Goal: Find contact information: Find contact information

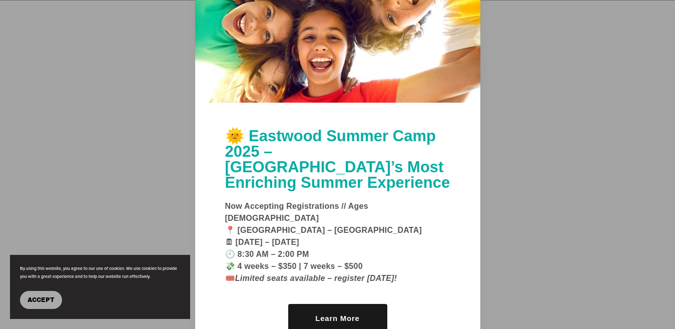
scroll to position [477, 0]
click at [330, 304] on link "Learn More" at bounding box center [337, 318] width 99 height 29
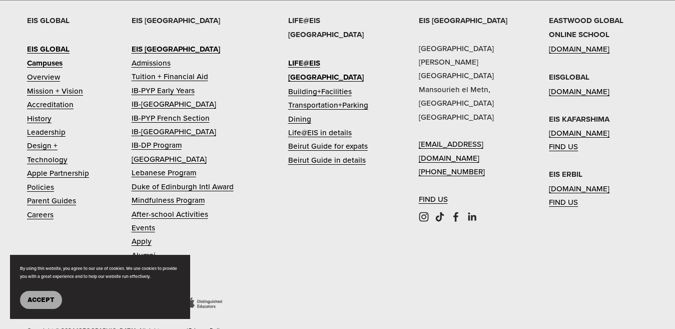
scroll to position [2151, 0]
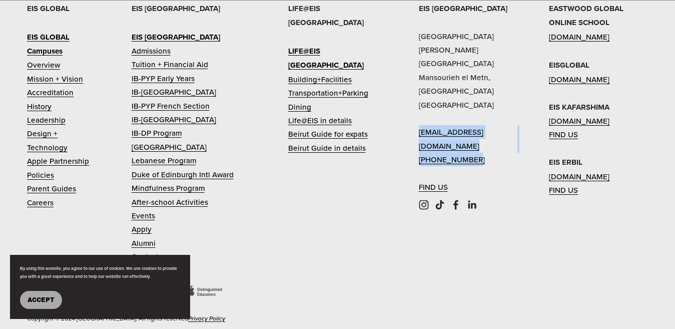
drag, startPoint x: 417, startPoint y: 104, endPoint x: 479, endPoint y: 118, distance: 63.2
click at [479, 118] on div "EIS [GEOGRAPHIC_DATA] [PERSON_NAME][GEOGRAPHIC_DATA] [EMAIL_ADDRESS][DOMAIN_NAM…" at bounding box center [337, 173] width 675 height 343
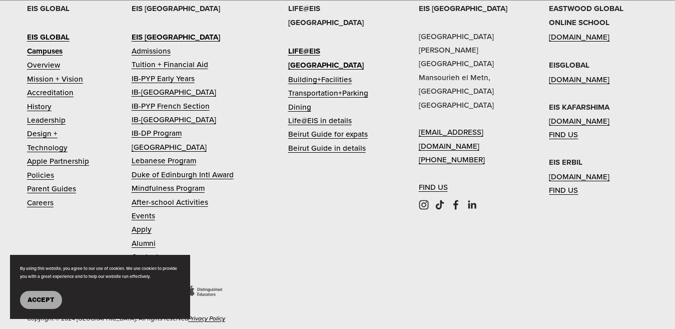
click at [490, 155] on div "EIS [GEOGRAPHIC_DATA] [PERSON_NAME][GEOGRAPHIC_DATA] [EMAIL_ADDRESS][DOMAIN_NAM…" at bounding box center [468, 98] width 99 height 193
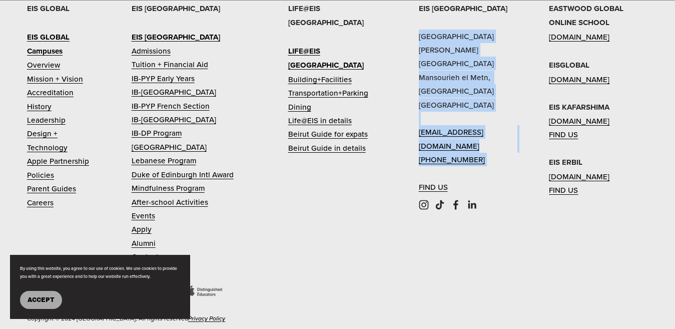
drag, startPoint x: 418, startPoint y: 19, endPoint x: 476, endPoint y: 115, distance: 112.2
click at [485, 124] on p "EIS [GEOGRAPHIC_DATA] [PERSON_NAME][GEOGRAPHIC_DATA] [EMAIL_ADDRESS][DOMAIN_NAM…" at bounding box center [468, 98] width 99 height 193
copy p "[GEOGRAPHIC_DATA] [PERSON_NAME][GEOGRAPHIC_DATA] [EMAIL_ADDRESS][DOMAIN_NAME] […"
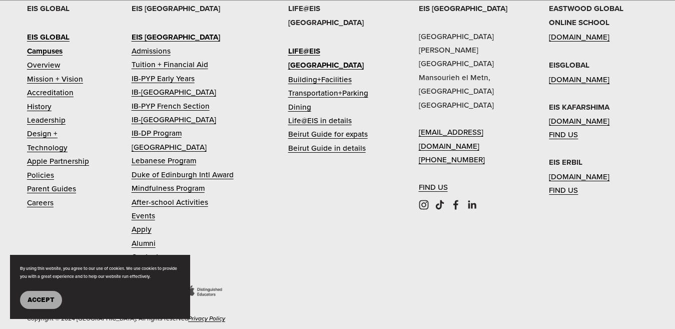
click at [346, 158] on div "EIS [GEOGRAPHIC_DATA] [PERSON_NAME][GEOGRAPHIC_DATA] [EMAIL_ADDRESS][DOMAIN_NAM…" at bounding box center [337, 173] width 675 height 343
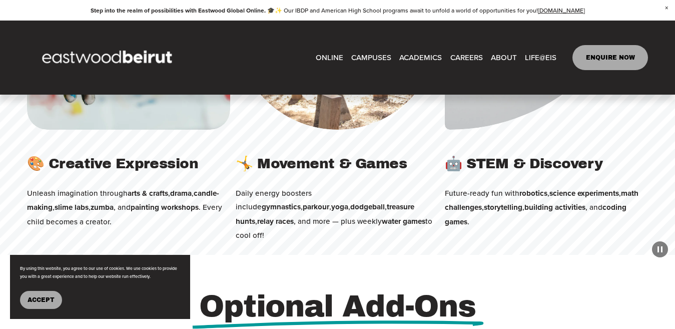
scroll to position [1351, 0]
